Goal: Use online tool/utility: Use online tool/utility

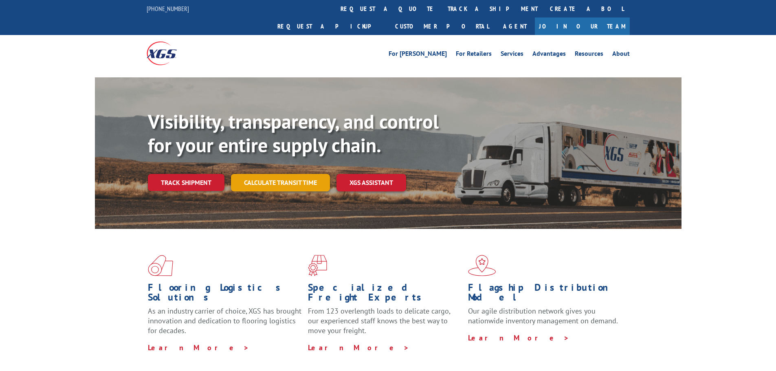
click at [275, 174] on link "Calculate transit time" at bounding box center [280, 183] width 99 height 18
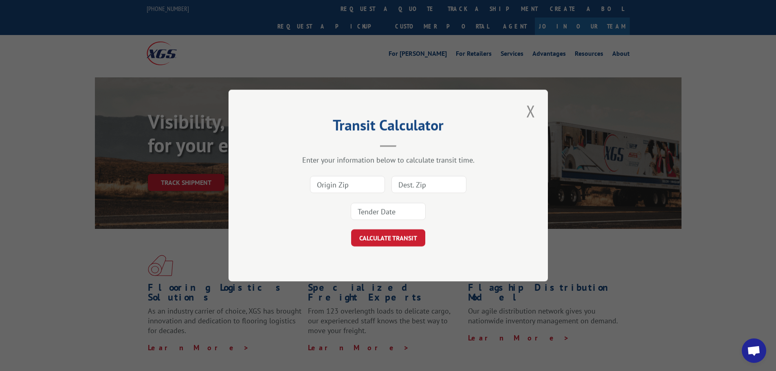
click at [364, 184] on input at bounding box center [347, 184] width 75 height 17
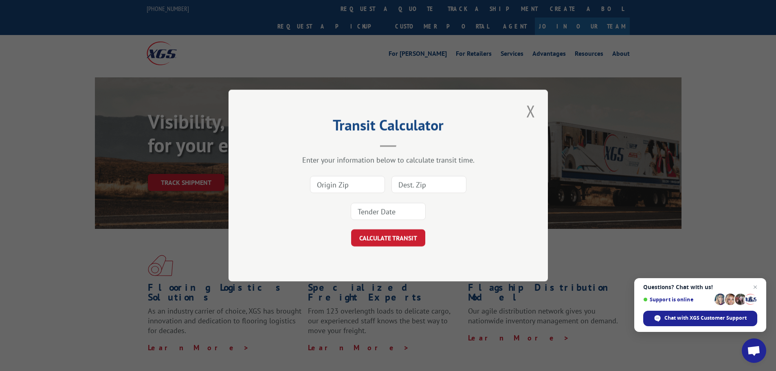
paste input "30103"
type input "30103"
click at [429, 188] on input at bounding box center [428, 184] width 75 height 17
click at [424, 185] on input at bounding box center [428, 184] width 75 height 17
paste input "99801"
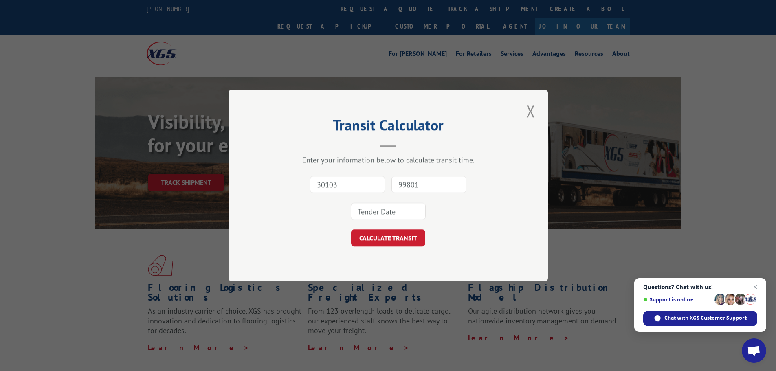
type input "99801"
click at [385, 208] on input at bounding box center [388, 211] width 75 height 17
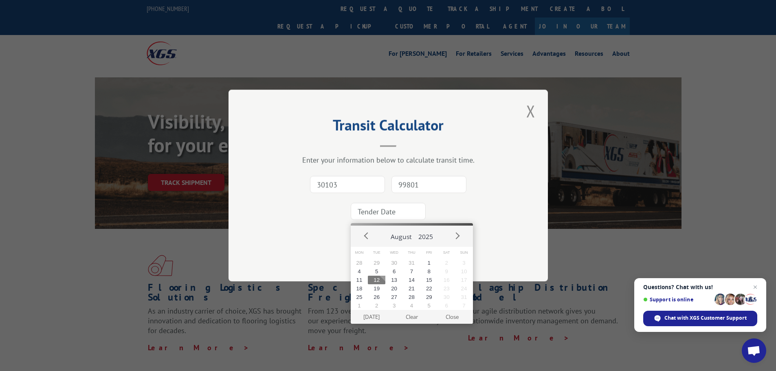
click at [376, 277] on button "12" at bounding box center [377, 280] width 18 height 9
type input "[DATE]"
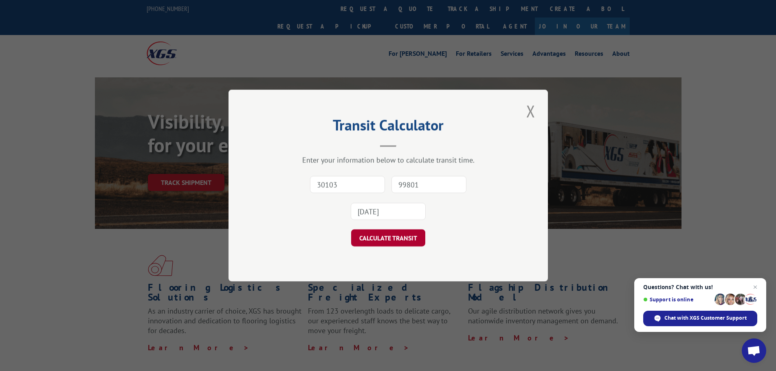
click at [383, 243] on button "CALCULATE TRANSIT" at bounding box center [388, 237] width 74 height 17
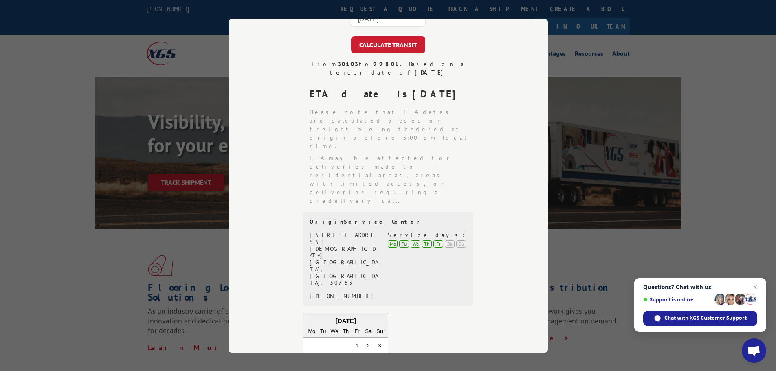
scroll to position [129, 0]
